Goal: Task Accomplishment & Management: Complete application form

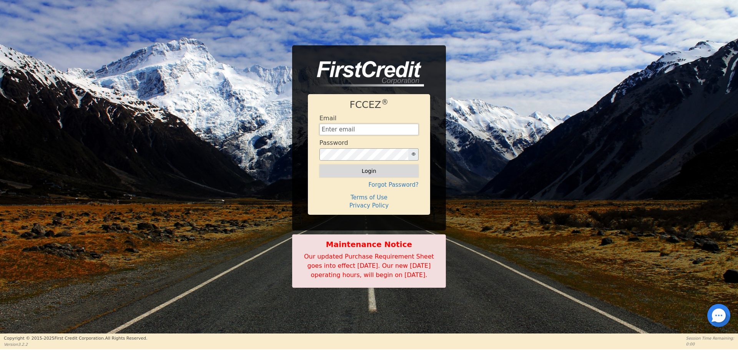
type input "[EMAIL_ADDRESS][DOMAIN_NAME]"
click at [392, 172] on button "Login" at bounding box center [369, 171] width 99 height 13
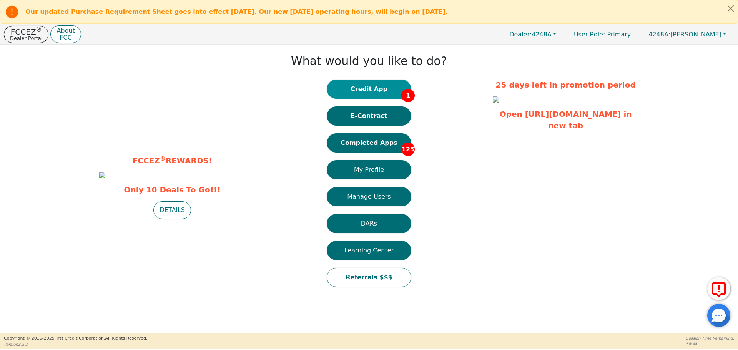
click at [368, 83] on button "Credit App 1" at bounding box center [369, 89] width 85 height 19
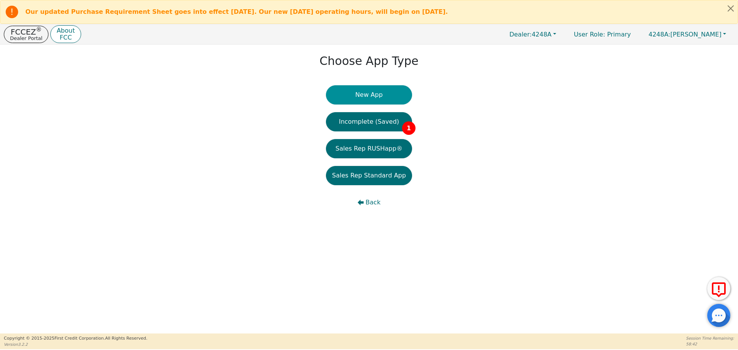
click at [366, 104] on button "New App" at bounding box center [369, 94] width 86 height 19
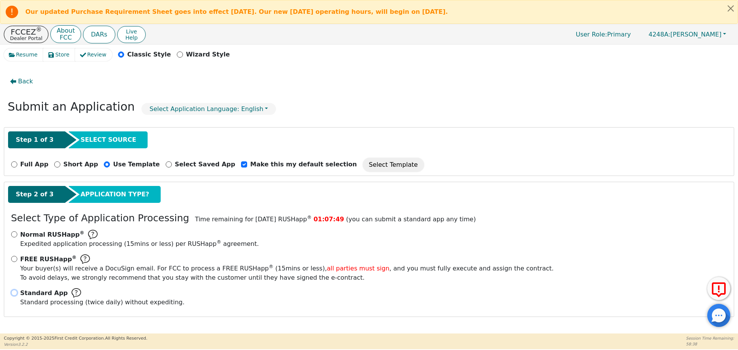
click at [15, 293] on input "Standard App Standard processing (twice daily) without expediting." at bounding box center [14, 293] width 6 height 6
radio input "true"
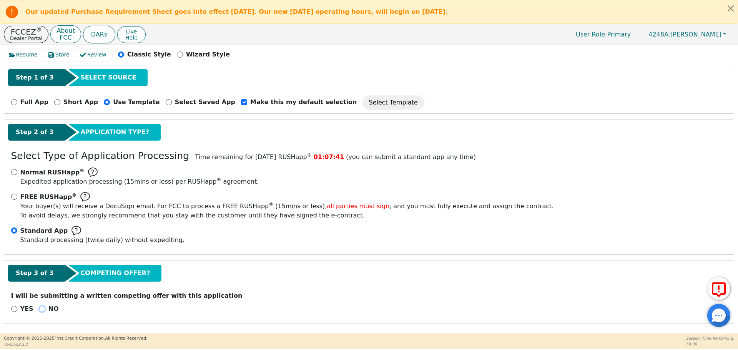
click at [42, 308] on input "NO" at bounding box center [42, 309] width 6 height 6
radio input "true"
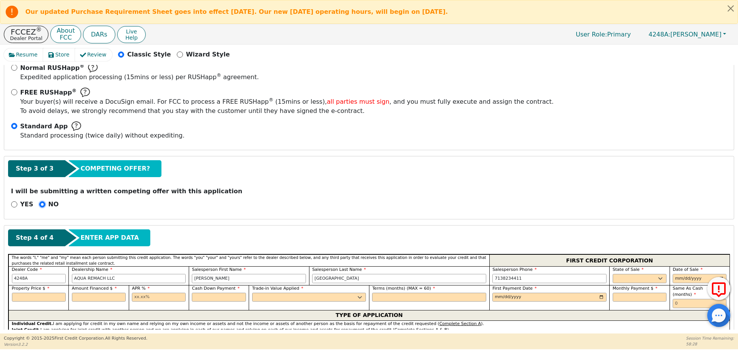
scroll to position [168, 0]
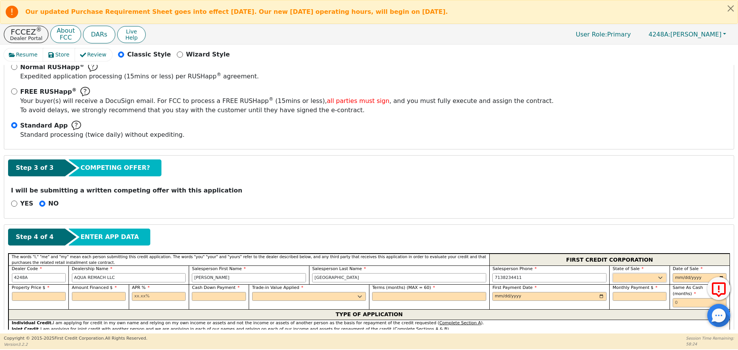
click at [618, 282] on select "AK AL AR AZ CA CO CT DC DE FL [GEOGRAPHIC_DATA] HI IA ID IL IN KS [GEOGRAPHIC_D…" at bounding box center [640, 277] width 54 height 9
select select "[GEOGRAPHIC_DATA]"
click at [613, 273] on select "AK AL AR AZ CA CO CT DC DE FL [GEOGRAPHIC_DATA] HI IA ID IL IN KS [GEOGRAPHIC_D…" at bounding box center [640, 277] width 54 height 9
type input "[DATE]"
type input "8500.00"
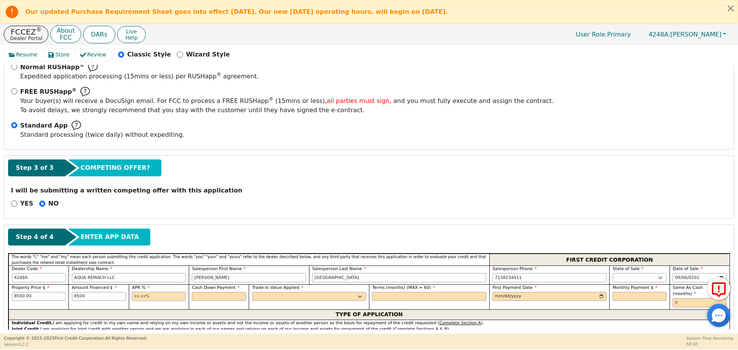
type input "8500.00"
type input "17.99"
type input "0.00"
select select "n"
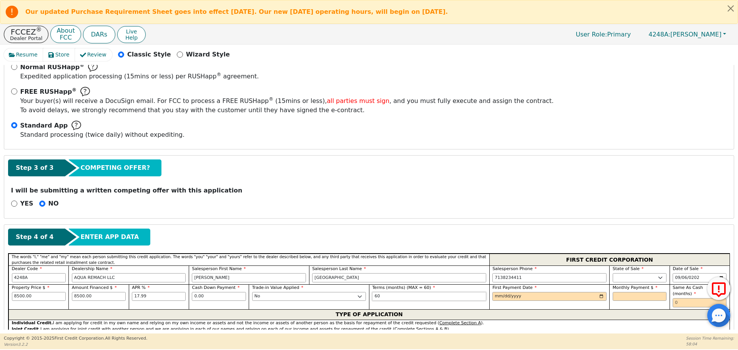
type input "60"
type input "[DATE]"
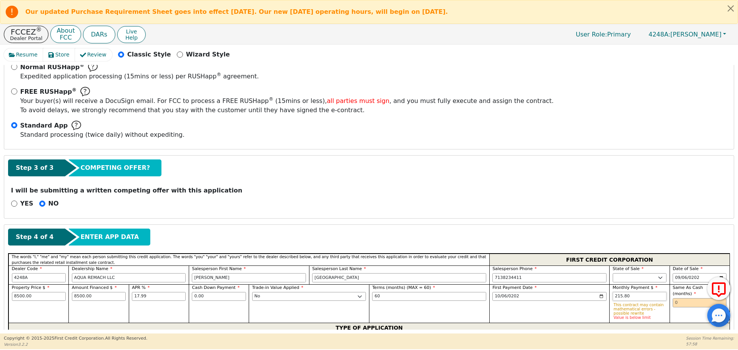
type input "215.80"
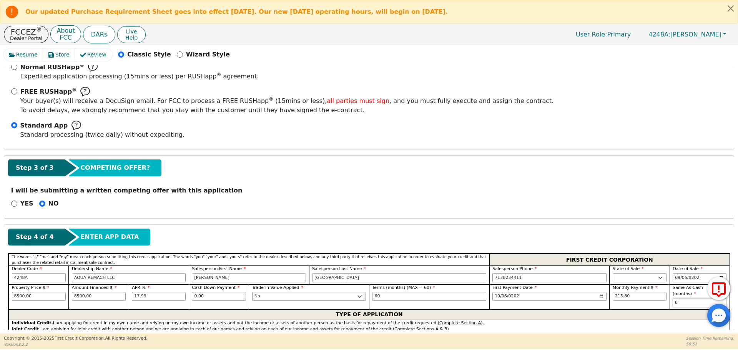
type input "0"
click at [620, 296] on input "215.80" at bounding box center [640, 296] width 54 height 9
click at [19, 294] on input "8500.00" at bounding box center [39, 296] width 54 height 9
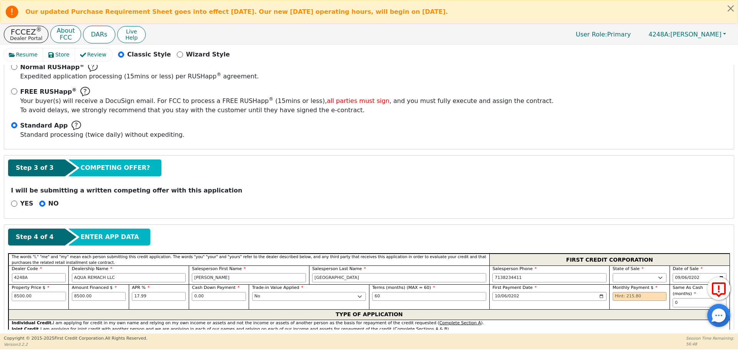
click at [19, 294] on input "8500.00" at bounding box center [39, 296] width 54 height 9
type input "4500.00"
click at [623, 297] on input "text" at bounding box center [640, 296] width 54 height 9
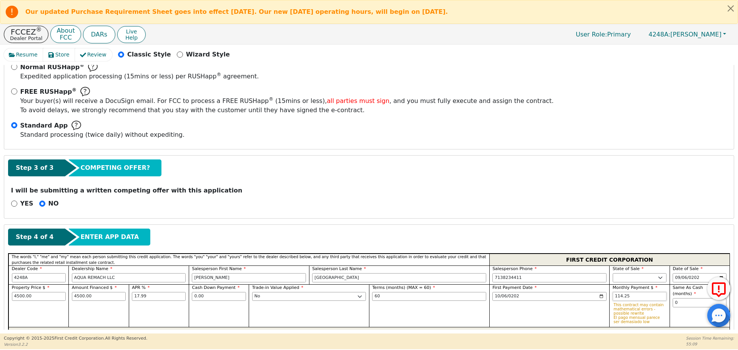
type input "114.25"
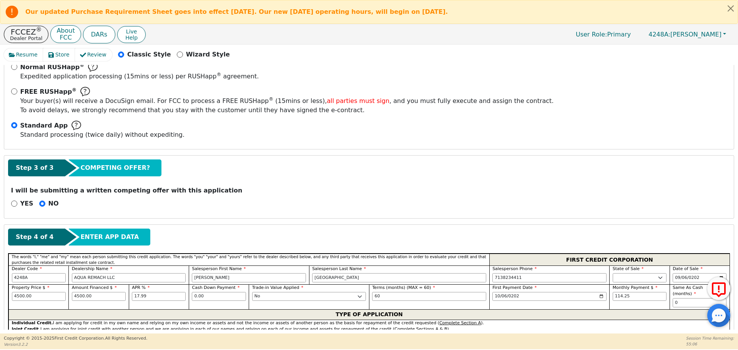
click at [470, 173] on div "Step 3 of 3 COMPETING OFFER?" at bounding box center [369, 168] width 722 height 17
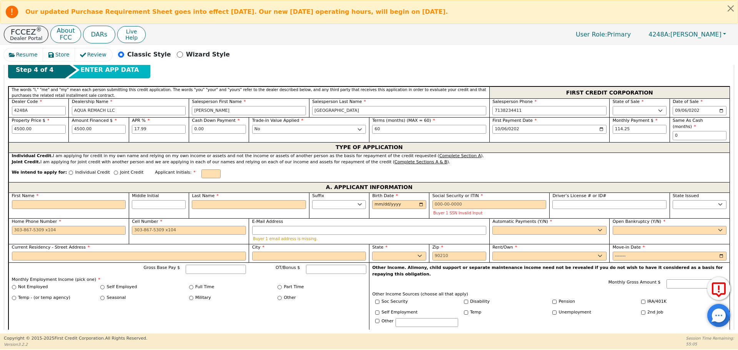
scroll to position [336, 0]
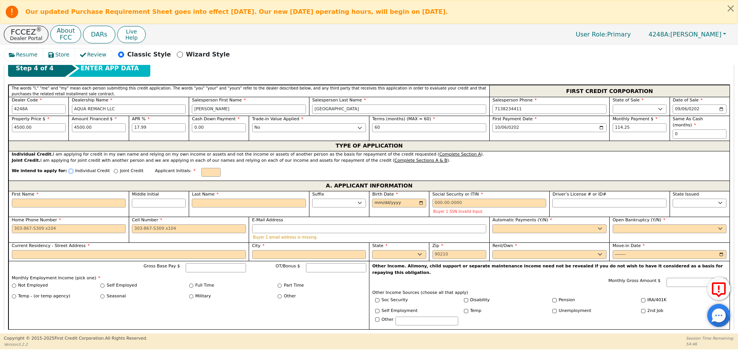
click at [69, 169] on input "Individual Credit" at bounding box center [71, 171] width 4 height 4
radio input "true"
click at [69, 199] on input "First Name" at bounding box center [69, 203] width 114 height 9
type input "S"
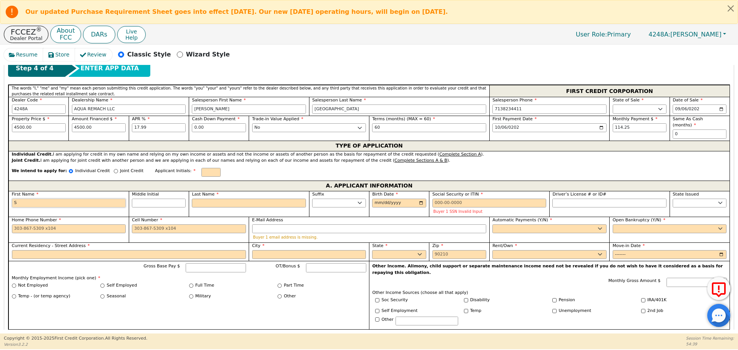
type input "S"
type input "Sa"
type input "[PERSON_NAME]"
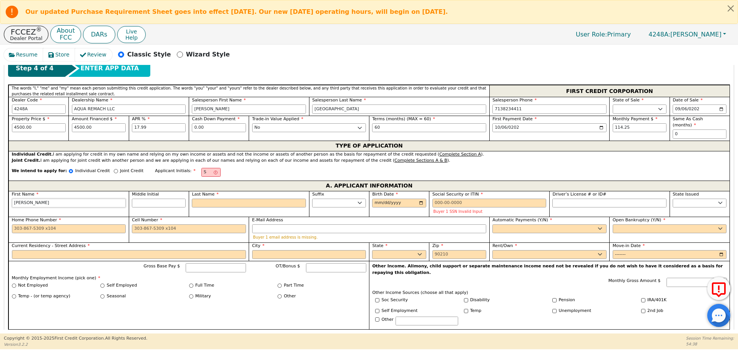
type input "Sama"
type input "Saman"
type input "[PERSON_NAME]"
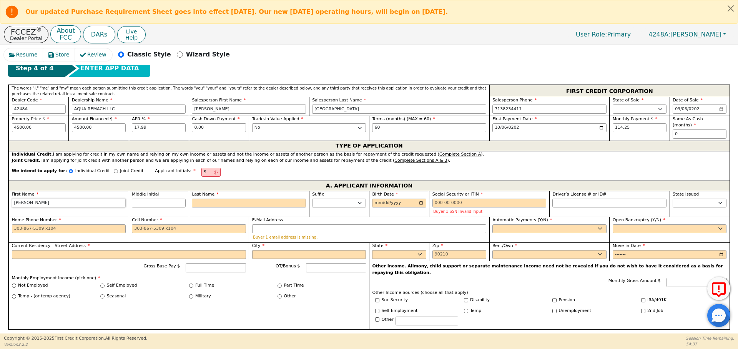
type input "[PERSON_NAME]"
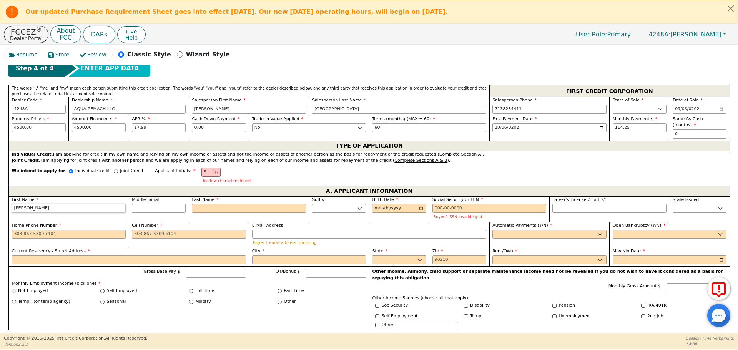
type input "[PERSON_NAME]"
type input "SH"
type input "H"
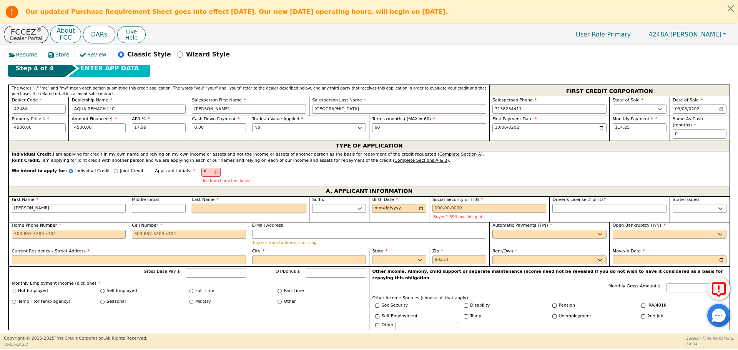
type input "[PERSON_NAME]"
type input "He"
type input "[PERSON_NAME]"
type input "Her"
type input "[PERSON_NAME]"
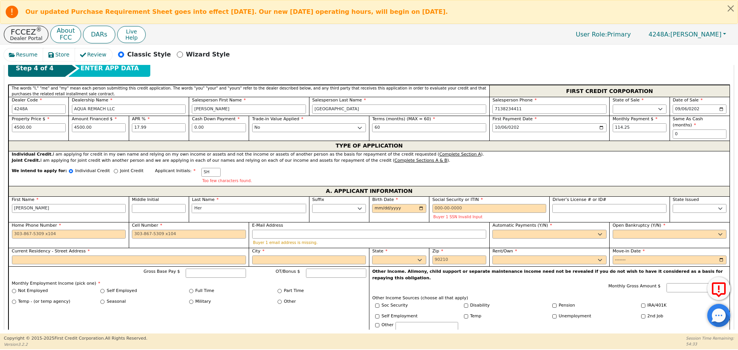
type input "[PERSON_NAME]"
type input "Herre"
type input "[PERSON_NAME]"
type input "Herrer"
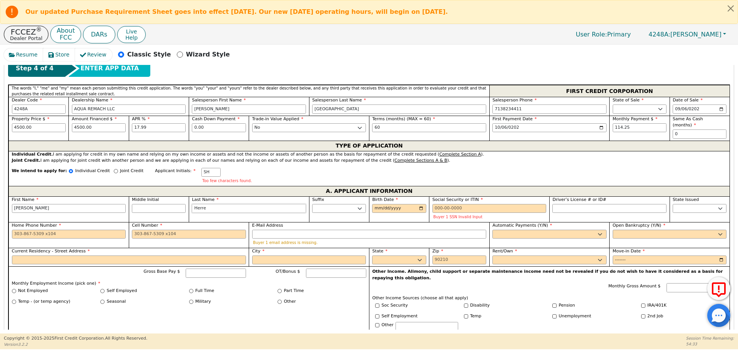
type input "[PERSON_NAME]"
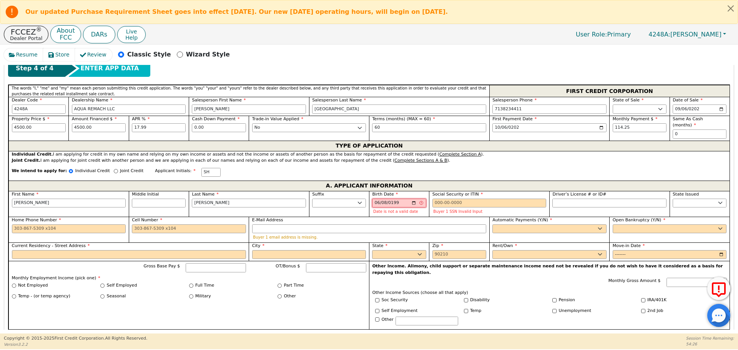
type input "[DATE]"
click at [447, 199] on input "Social Security or ITIN" at bounding box center [490, 203] width 114 height 9
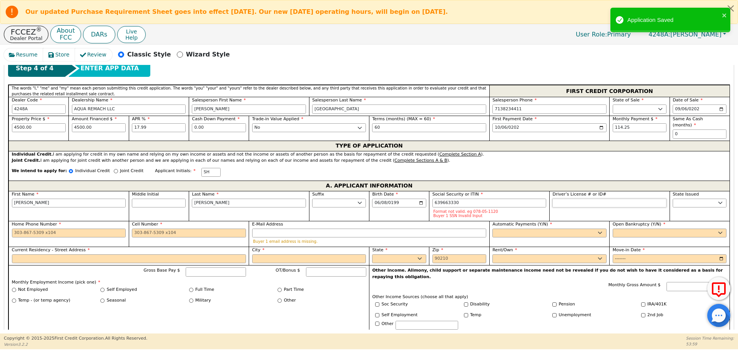
type input "***-**-3330"
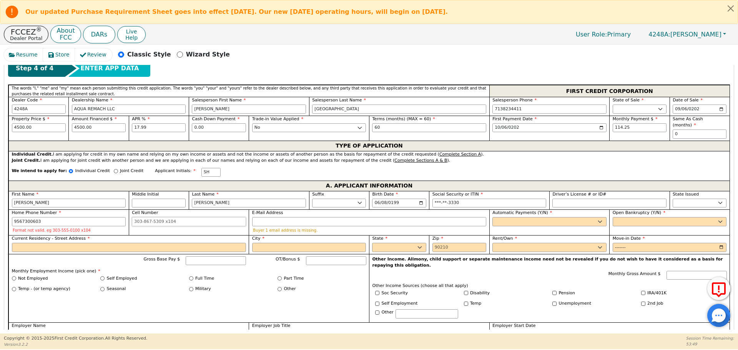
type input "[PHONE_NUMBER]"
type input "y"
select select "y"
type input "[PERSON_NAME]"
select select "n"
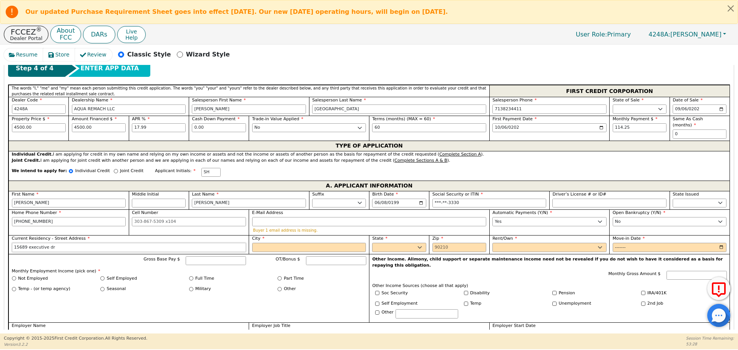
type input "15689 executive dr"
type input "[GEOGRAPHIC_DATA]"
select select "[GEOGRAPHIC_DATA]"
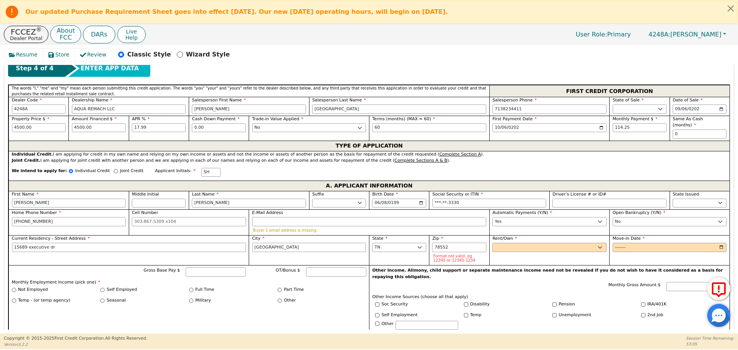
type input "78552"
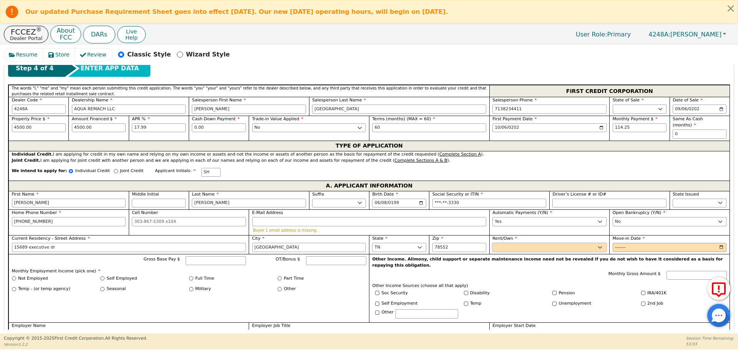
select select "Rent"
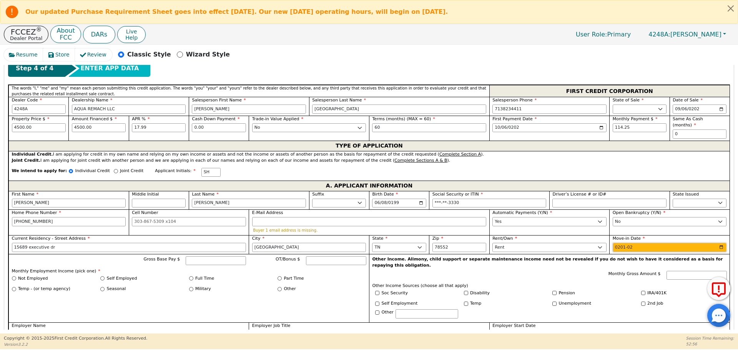
type input "2015-02"
click at [193, 257] on input "Gross Base Pay $" at bounding box center [216, 261] width 60 height 9
type input "3900"
click at [189, 277] on input "Full Time" at bounding box center [191, 279] width 4 height 4
radio input "true"
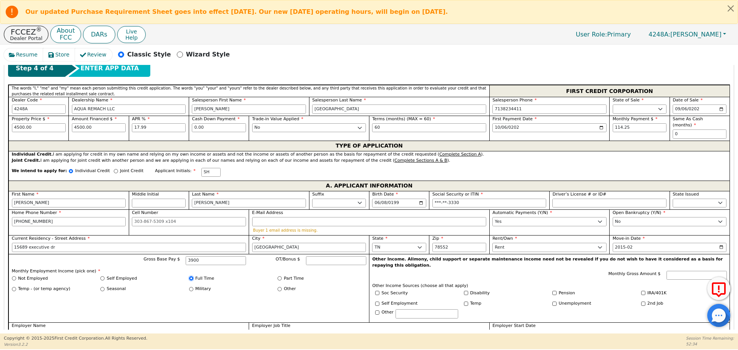
type input "3900.00"
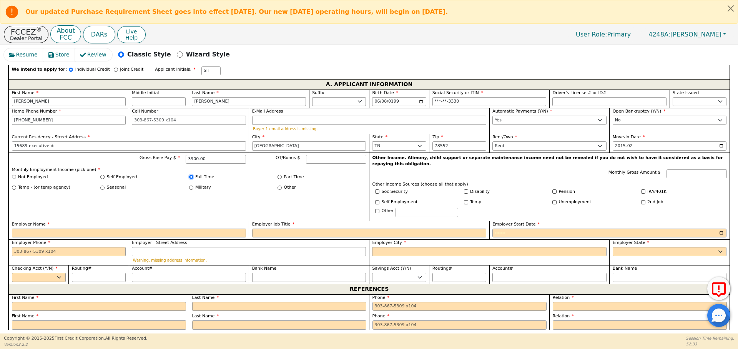
scroll to position [438, 0]
click at [165, 228] on input "Employer Name" at bounding box center [129, 232] width 234 height 9
click at [171, 228] on input "tipsy" at bounding box center [129, 232] width 234 height 9
type input "tipsy tavern"
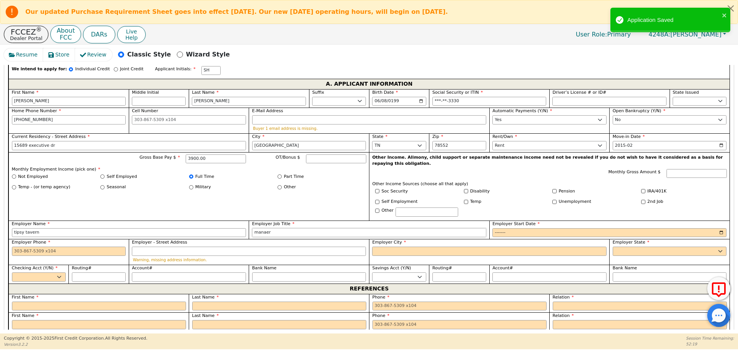
type input "manaer"
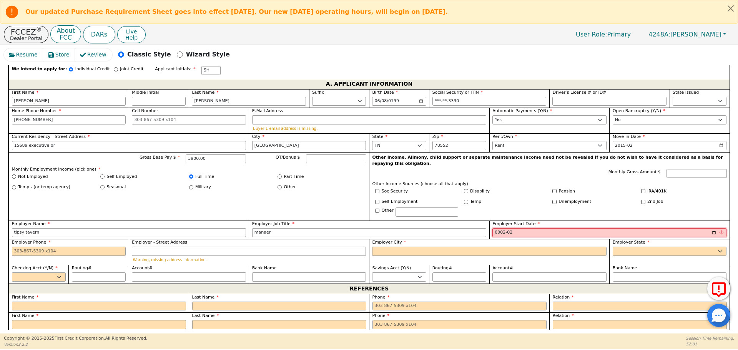
type input "0020-02"
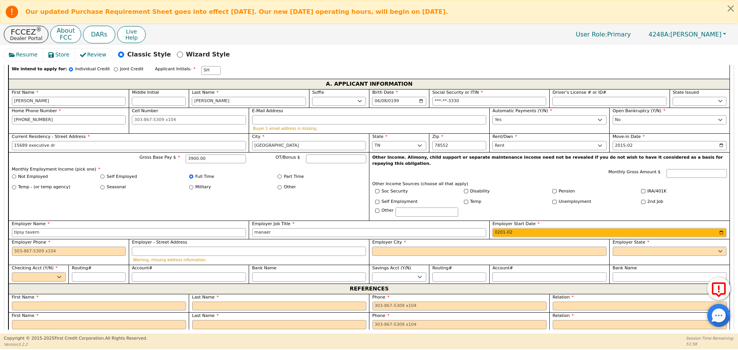
type input "2018-02"
type input "2020-02"
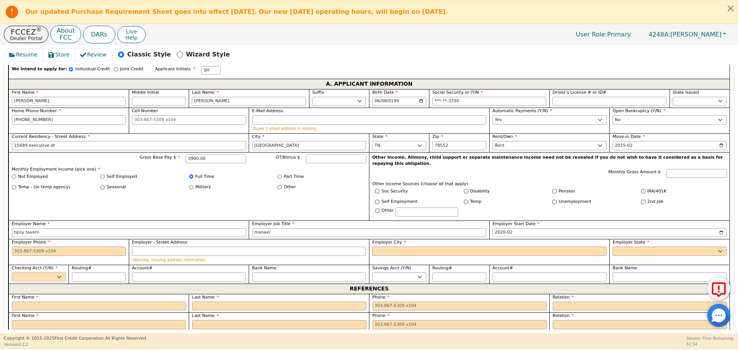
click at [54, 273] on select "Yes No" at bounding box center [39, 277] width 54 height 9
select select "y"
click at [12, 273] on select "Yes No" at bounding box center [39, 277] width 54 height 9
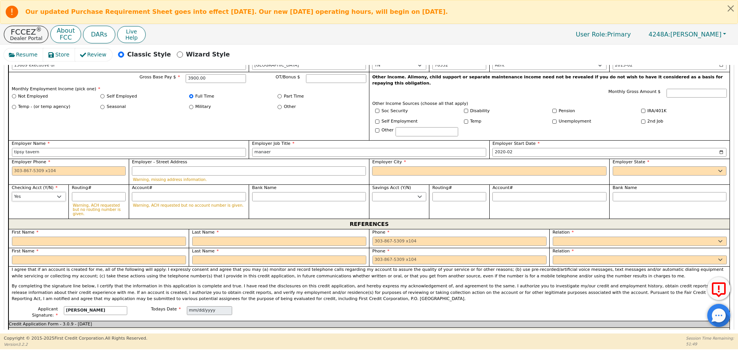
scroll to position [520, 0]
click at [103, 236] on input "text" at bounding box center [99, 240] width 174 height 9
type input "[PERSON_NAME]"
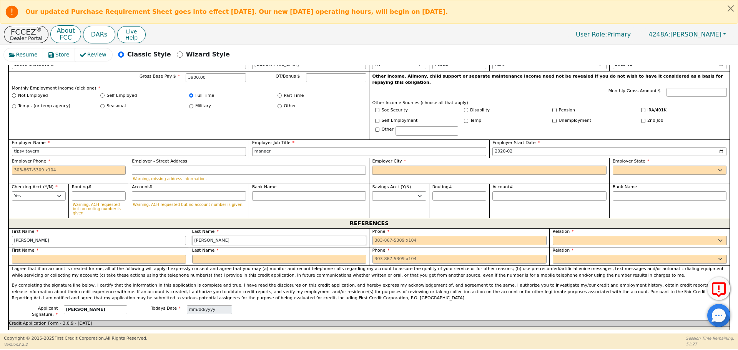
type input "[PERSON_NAME]"
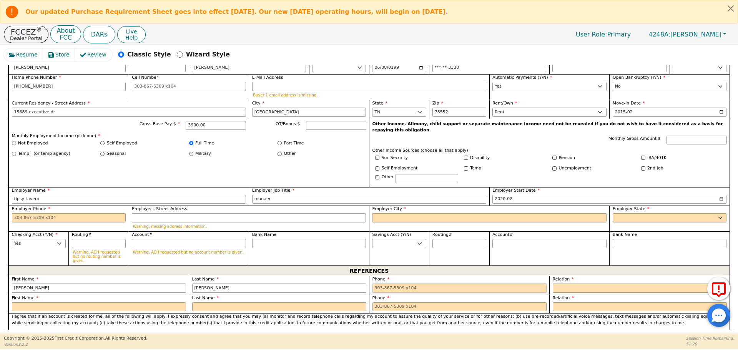
scroll to position [473, 0]
type input "956843788"
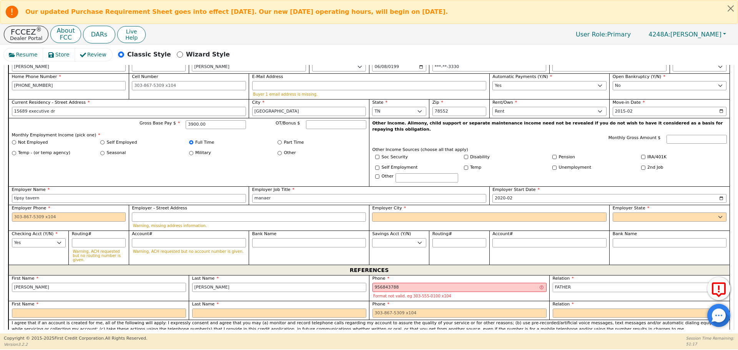
select select "FRIEND"
click at [389, 283] on input "956843788" at bounding box center [460, 287] width 174 height 9
type input "[PHONE_NUMBER]"
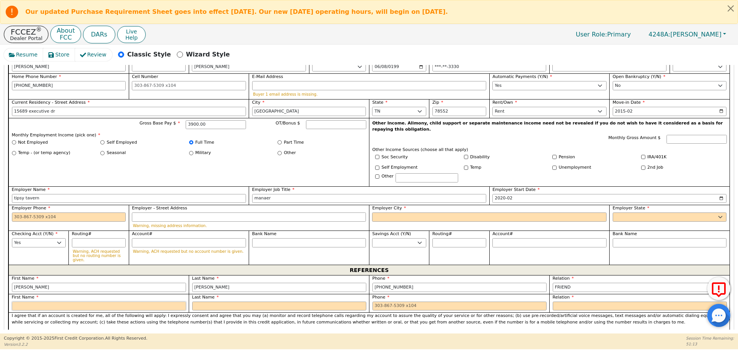
click at [111, 302] on input "text" at bounding box center [99, 306] width 174 height 9
type input "u"
type input "Duglas"
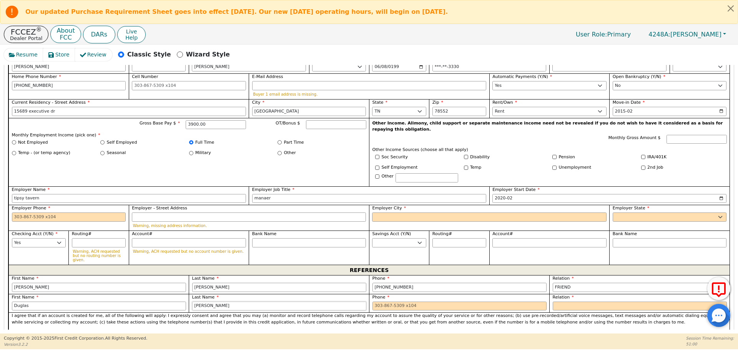
type input "[PERSON_NAME]"
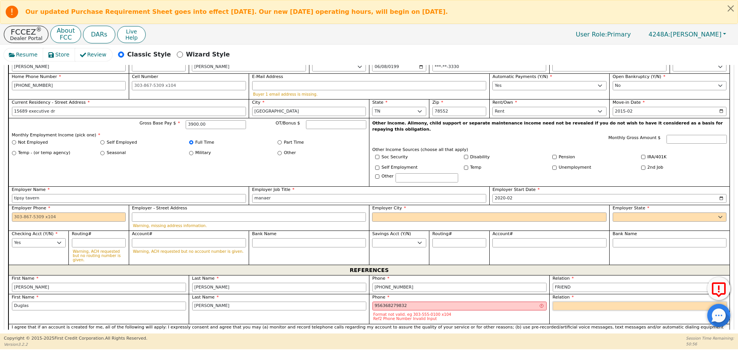
type input "[PHONE_NUMBER] 32"
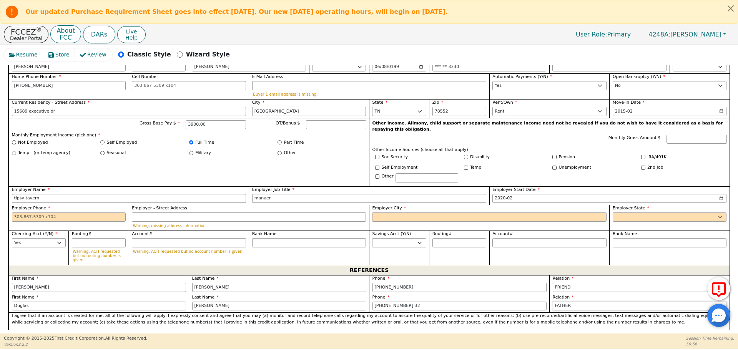
select select "FRIEND"
click at [437, 302] on input "[PHONE_NUMBER] 32" at bounding box center [460, 306] width 174 height 9
click at [393, 213] on input "Employer City" at bounding box center [489, 217] width 234 height 9
type input "[PHONE_NUMBER]"
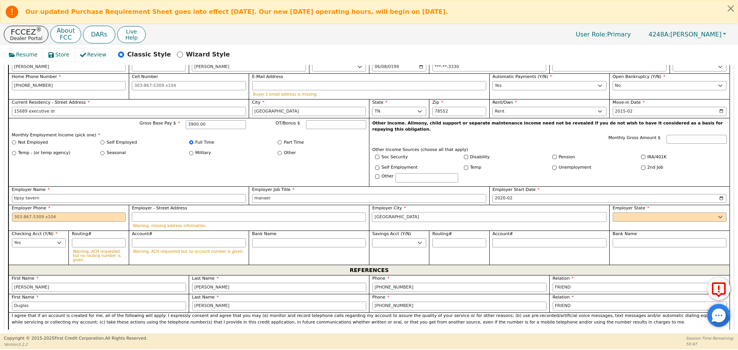
type input "[GEOGRAPHIC_DATA]"
select select "[GEOGRAPHIC_DATA]"
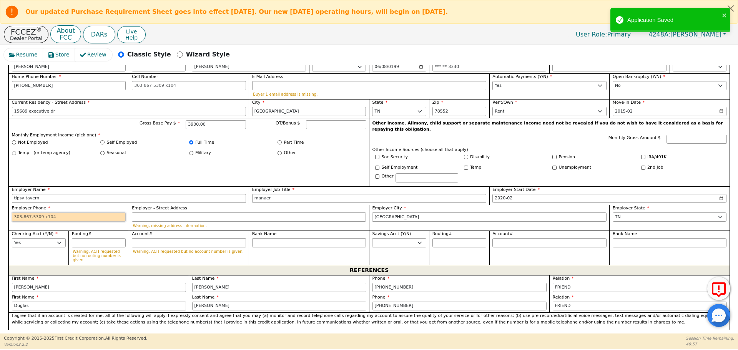
click at [112, 213] on input "Employer Phone" at bounding box center [69, 217] width 114 height 9
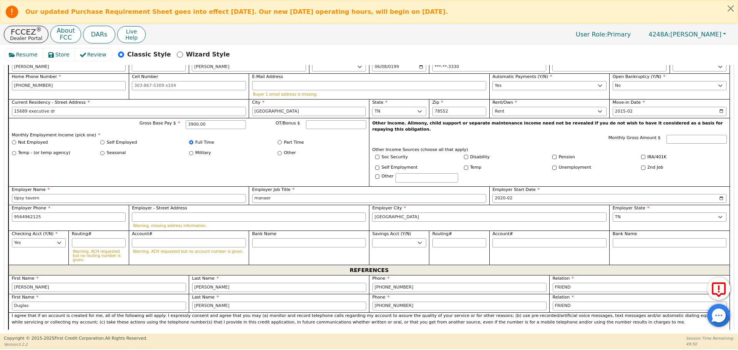
click at [168, 150] on div "Seasonal" at bounding box center [144, 153] width 89 height 7
type input "[PHONE_NUMBER]"
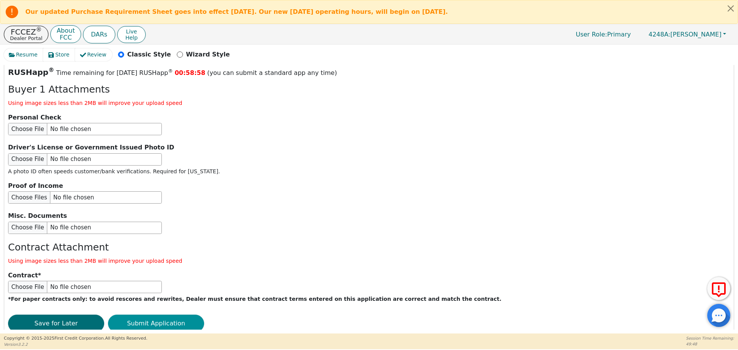
click at [133, 315] on button "Submit Application" at bounding box center [156, 324] width 96 height 18
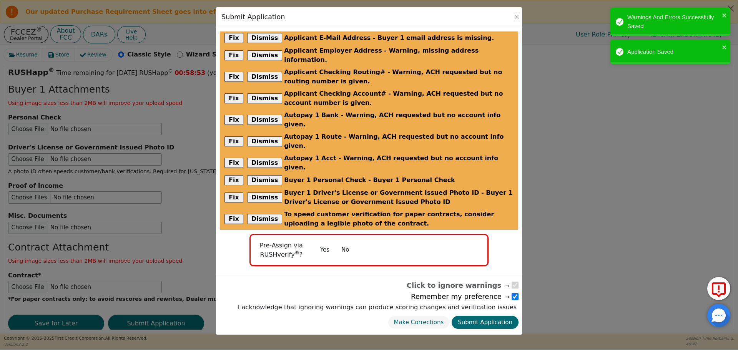
click at [491, 314] on div "Make Corrections Submit Application" at bounding box center [377, 322] width 283 height 17
click at [495, 316] on button "Submit Application" at bounding box center [485, 322] width 67 height 13
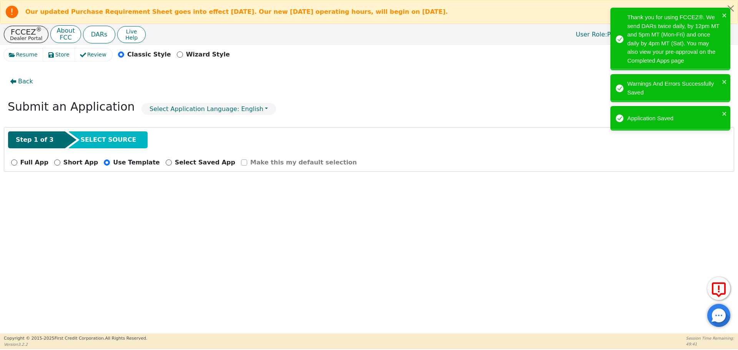
radio input "false"
checkbox input "false"
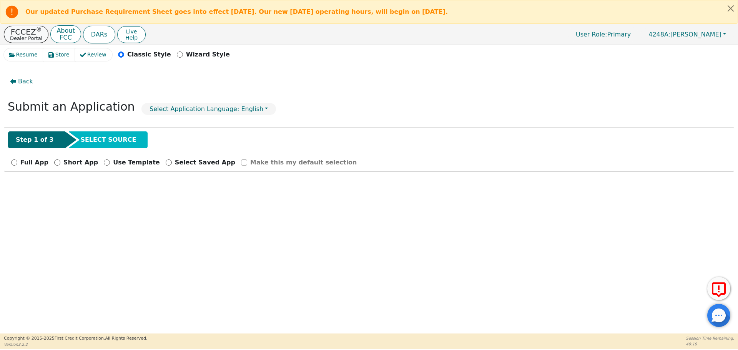
click at [30, 36] on p "Dealer Portal" at bounding box center [26, 38] width 32 height 5
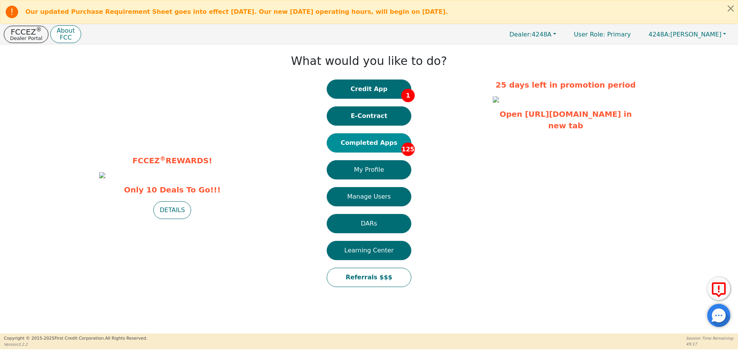
click at [405, 135] on button "Completed Apps 125" at bounding box center [369, 142] width 85 height 19
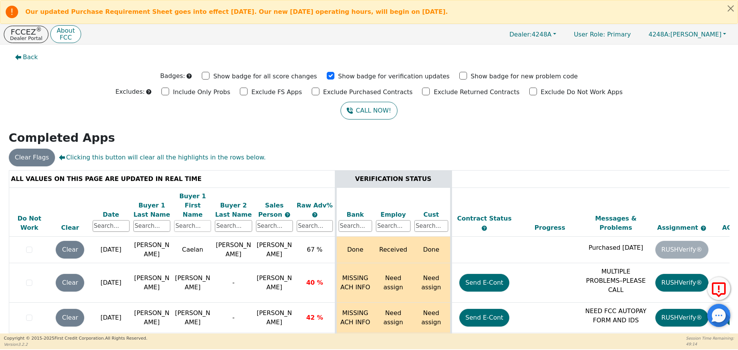
click at [183, 220] on input "text" at bounding box center [192, 226] width 37 height 12
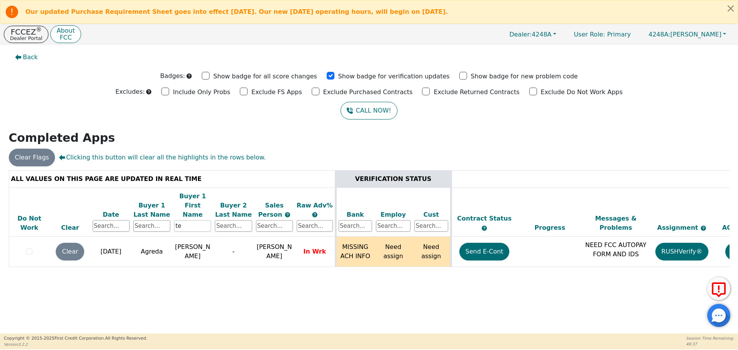
type input "t"
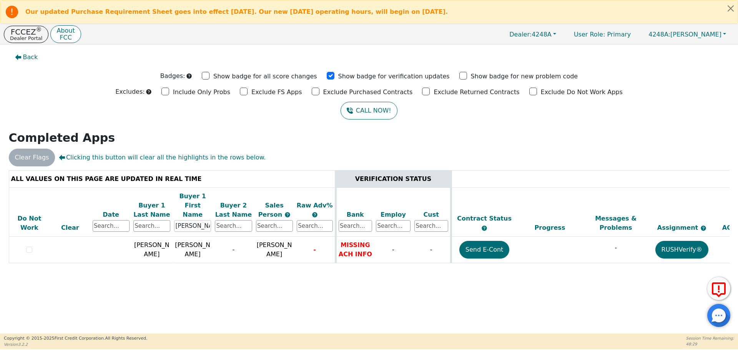
type input "[PERSON_NAME]"
